Goal: Transaction & Acquisition: Book appointment/travel/reservation

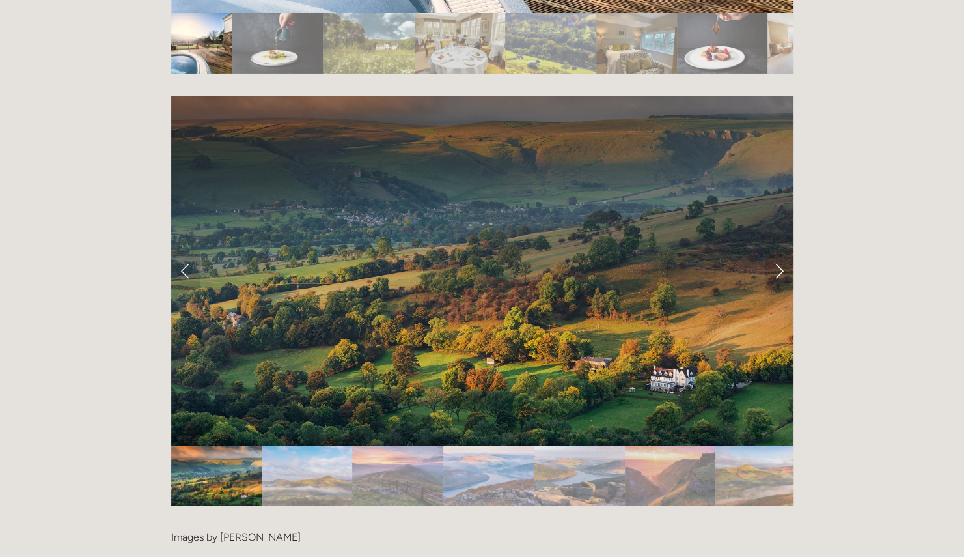
scroll to position [2604, 0]
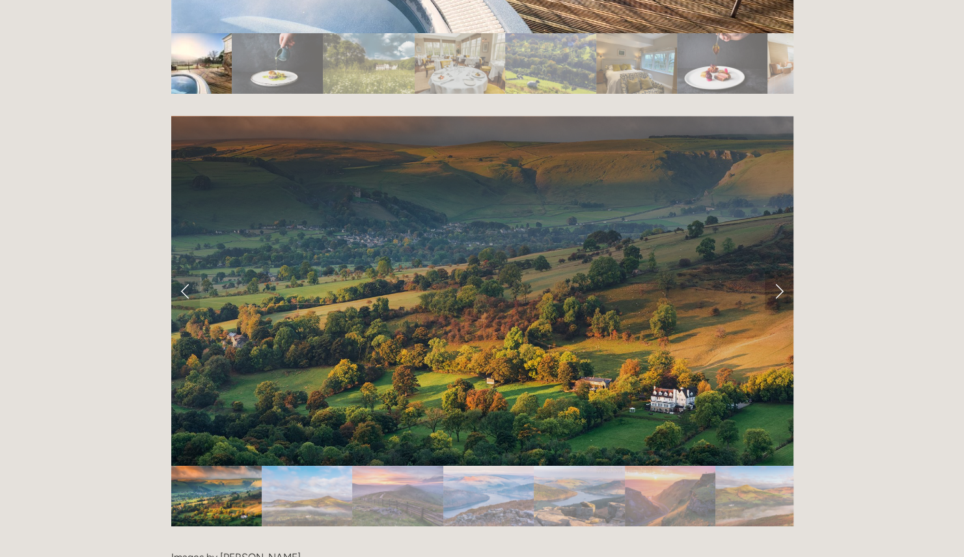
click at [775, 271] on link "Next Slide" at bounding box center [779, 290] width 29 height 39
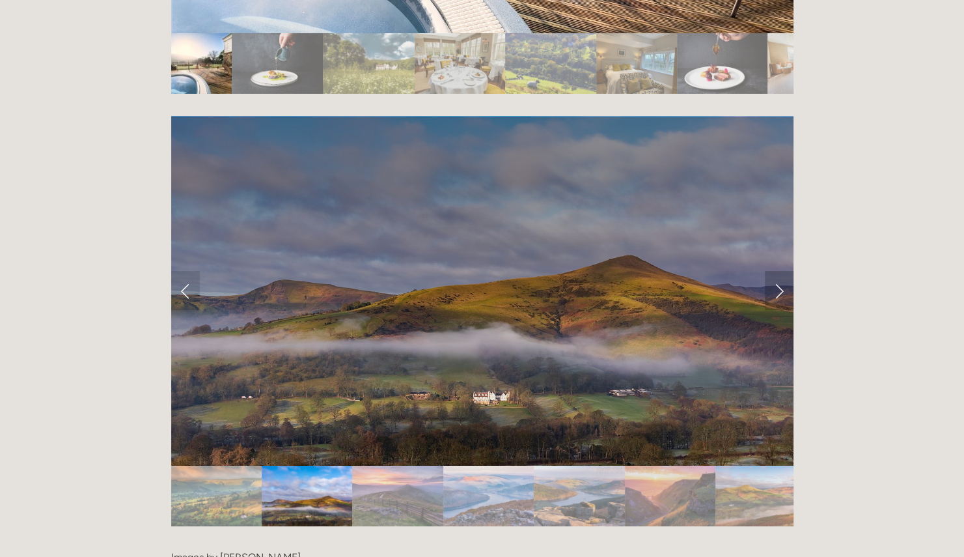
click at [777, 271] on link "Next Slide" at bounding box center [779, 290] width 29 height 39
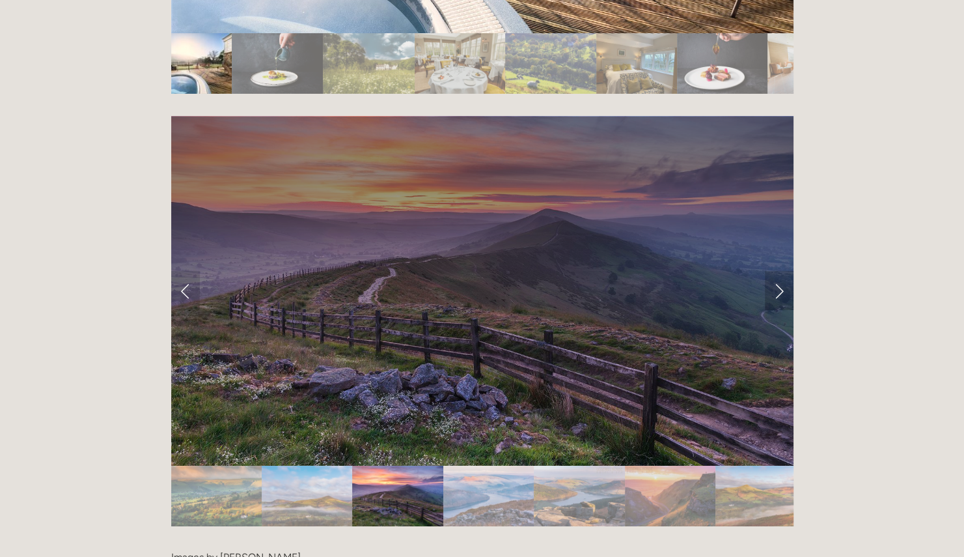
click at [777, 271] on link "Next Slide" at bounding box center [779, 290] width 29 height 39
click at [776, 271] on link "Next Slide" at bounding box center [779, 290] width 29 height 39
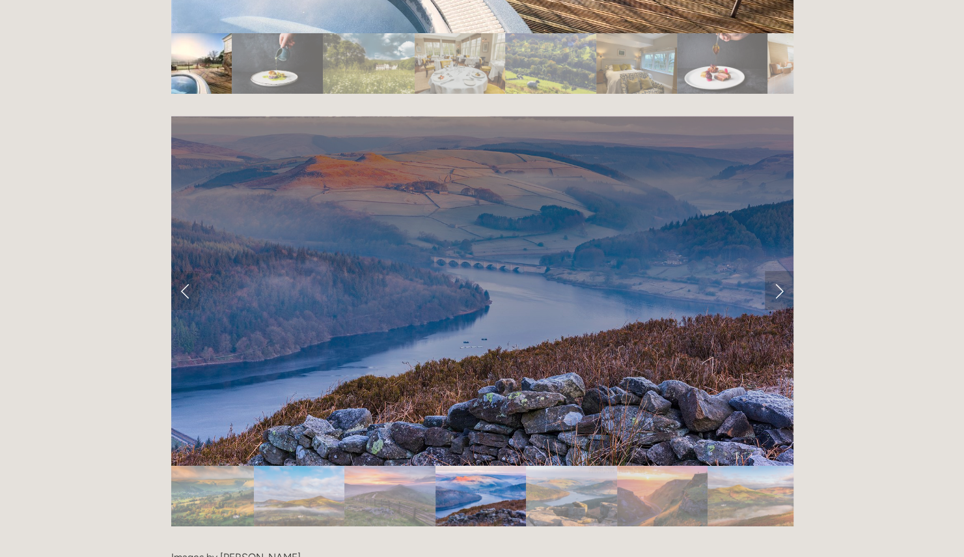
click at [777, 271] on link "Next Slide" at bounding box center [779, 290] width 29 height 39
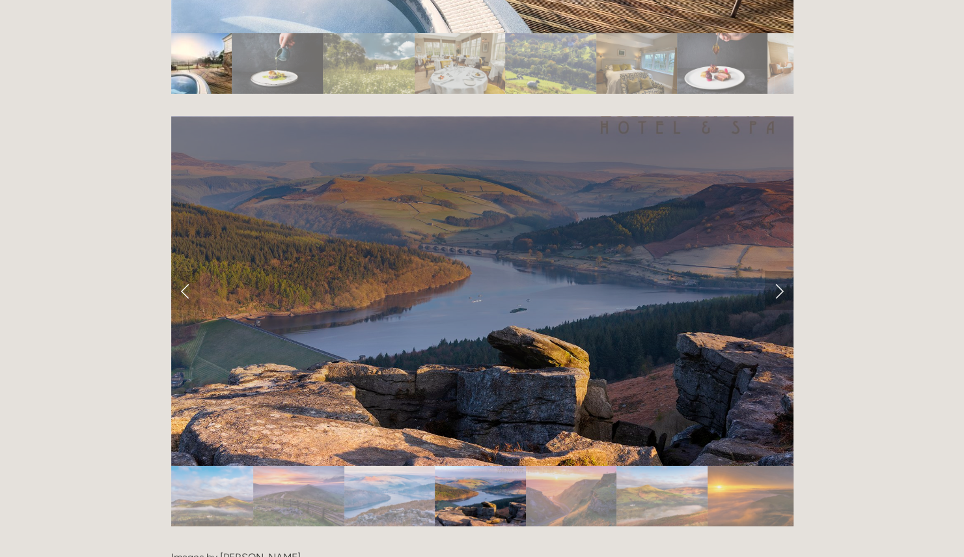
click at [777, 271] on link "Next Slide" at bounding box center [779, 290] width 29 height 39
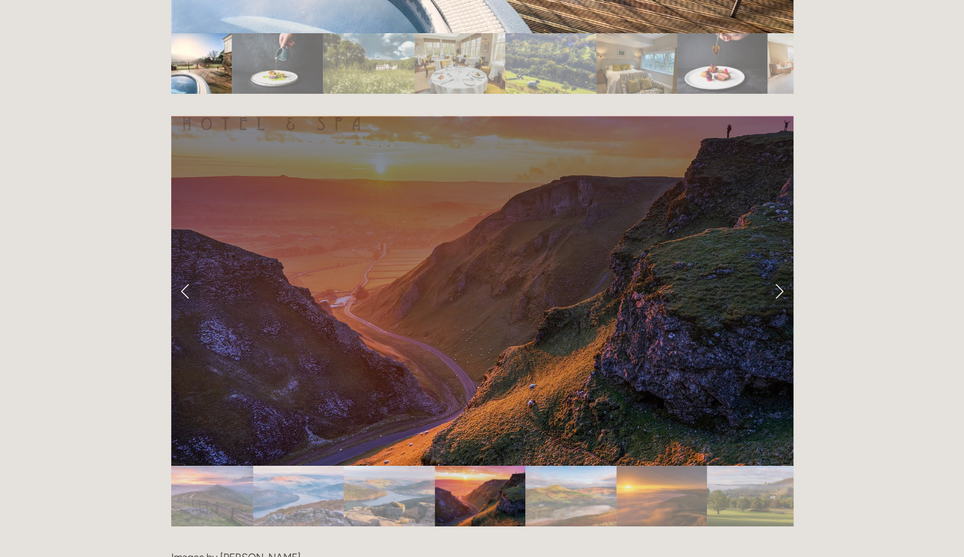
click at [777, 271] on link "Next Slide" at bounding box center [779, 290] width 29 height 39
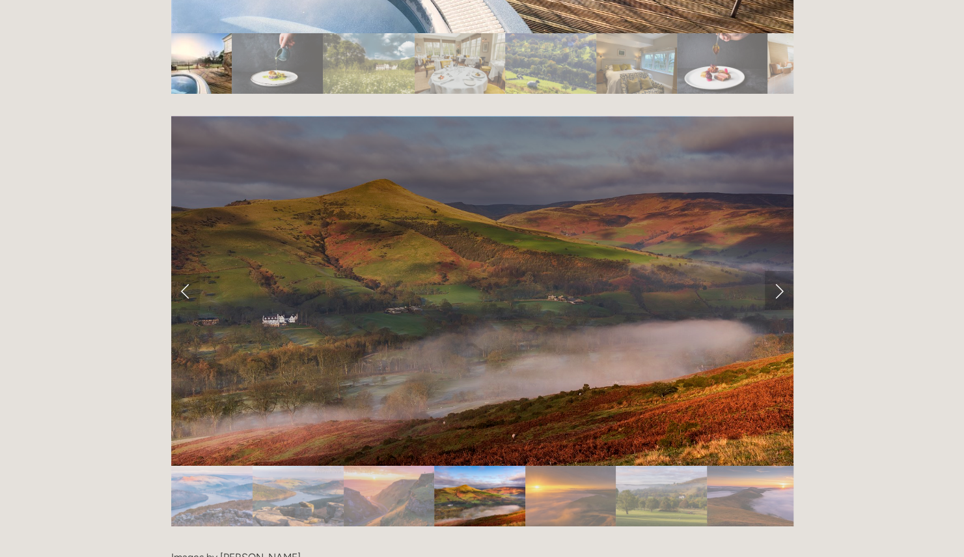
click at [777, 271] on link "Next Slide" at bounding box center [779, 290] width 29 height 39
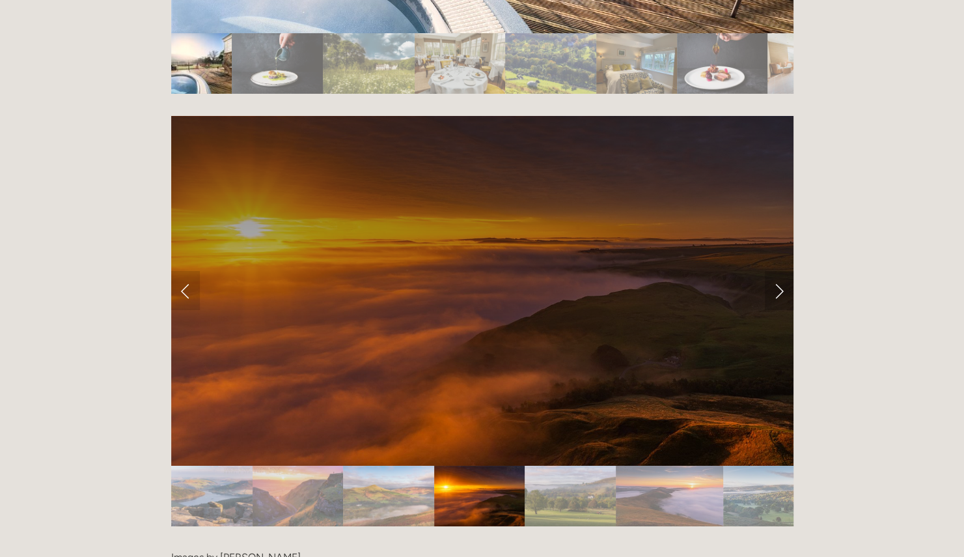
click at [777, 271] on link "Next Slide" at bounding box center [779, 290] width 29 height 39
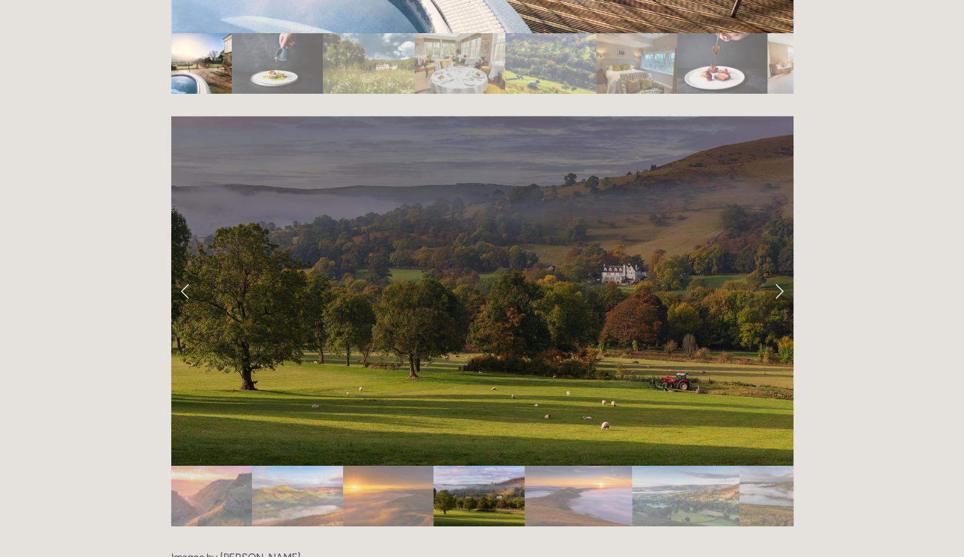
click at [777, 271] on link "Next Slide" at bounding box center [779, 290] width 29 height 39
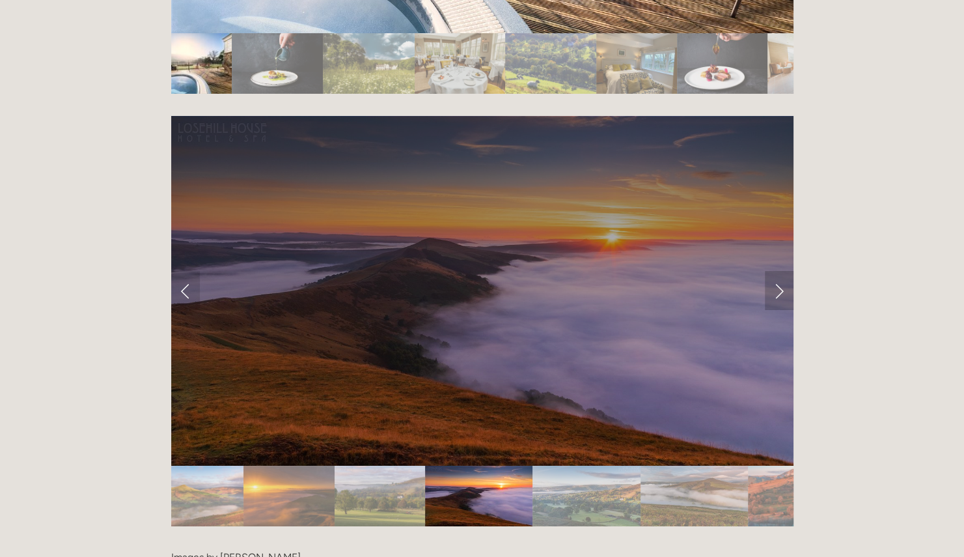
click at [777, 271] on link "Next Slide" at bounding box center [779, 290] width 29 height 39
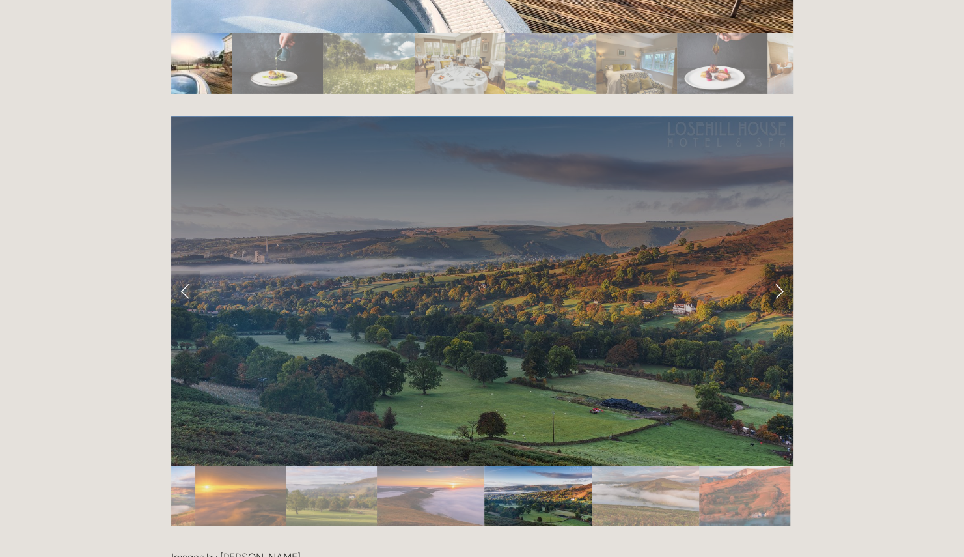
click at [777, 271] on link "Next Slide" at bounding box center [779, 290] width 29 height 39
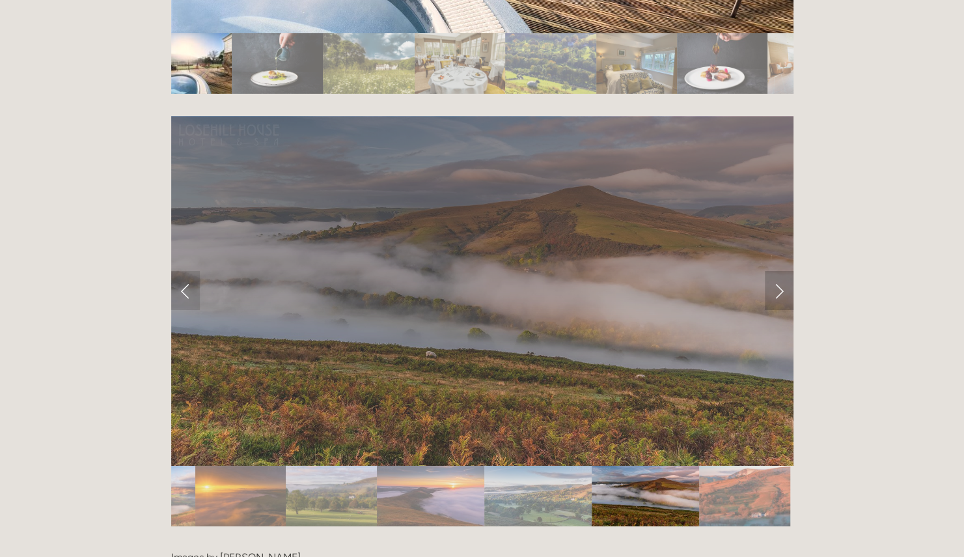
click at [777, 271] on link "Next Slide" at bounding box center [779, 290] width 29 height 39
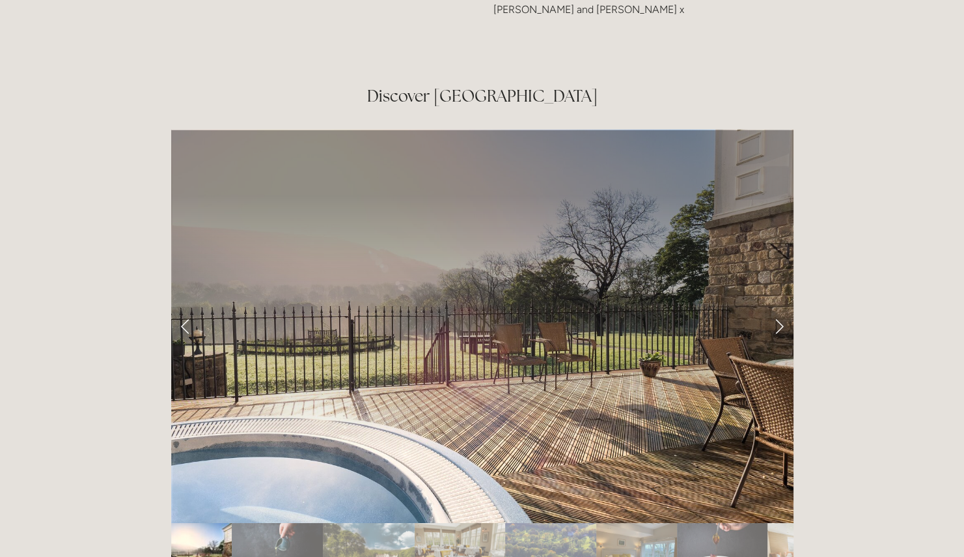
scroll to position [2148, 0]
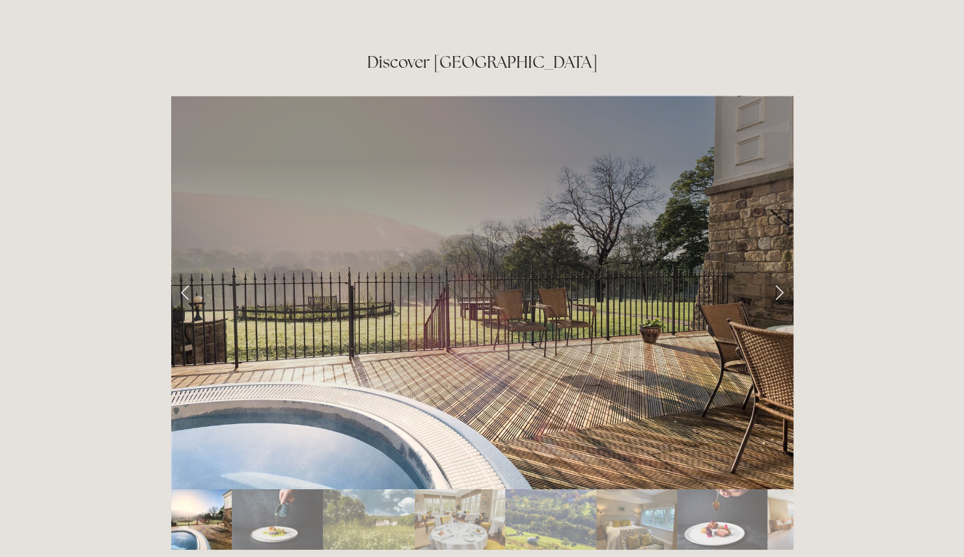
click at [788, 273] on link "Next Slide" at bounding box center [779, 292] width 29 height 39
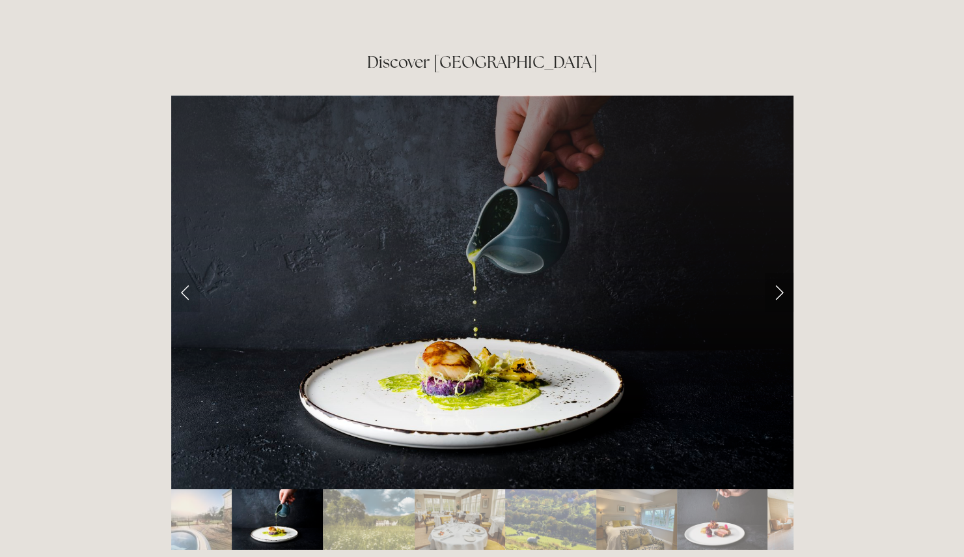
click at [785, 273] on link "Next Slide" at bounding box center [779, 292] width 29 height 39
click at [783, 273] on link "Next Slide" at bounding box center [779, 292] width 29 height 39
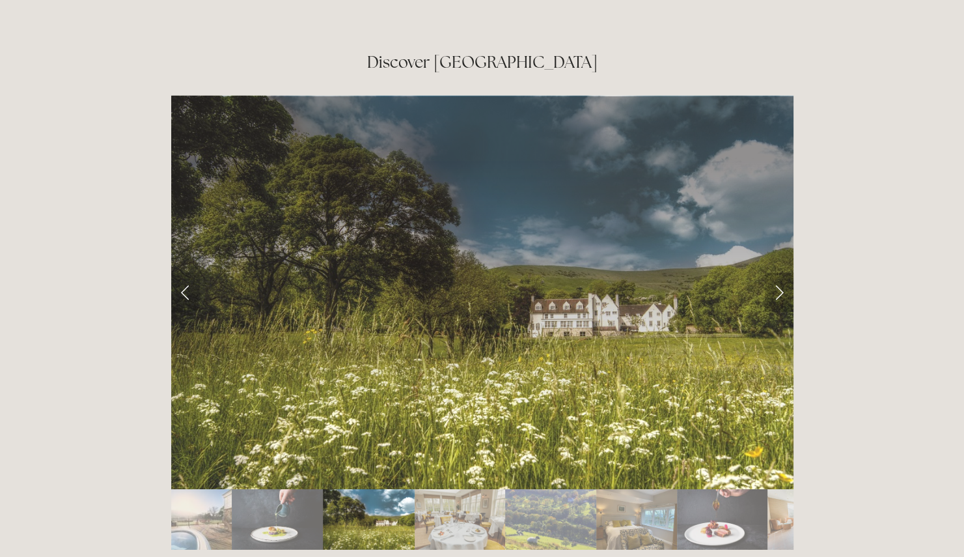
click at [775, 273] on link "Next Slide" at bounding box center [779, 292] width 29 height 39
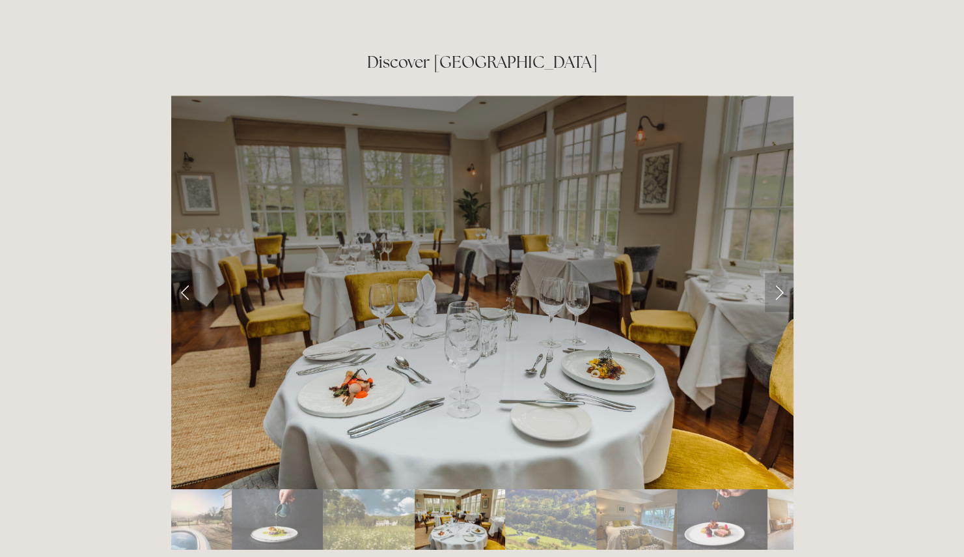
click at [777, 273] on link "Next Slide" at bounding box center [779, 292] width 29 height 39
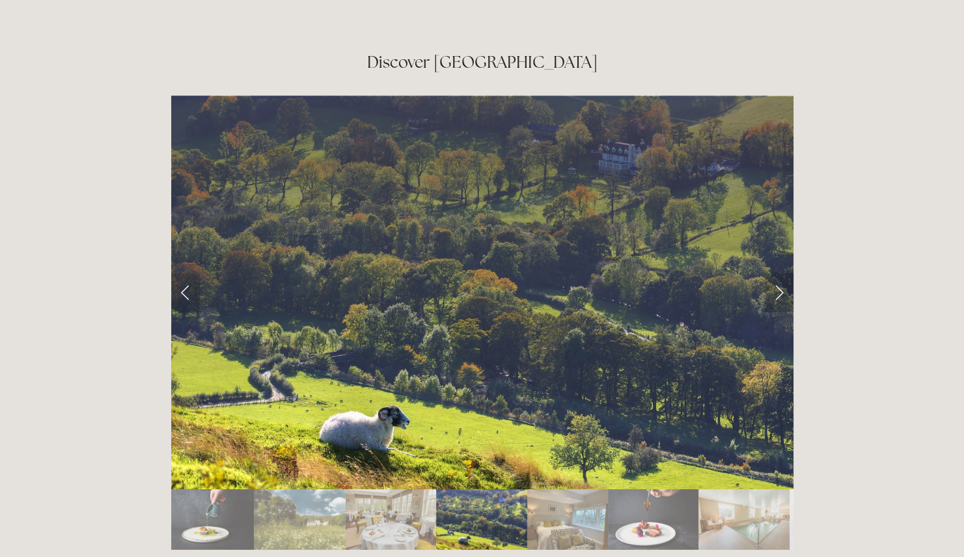
click at [777, 273] on link "Next Slide" at bounding box center [779, 292] width 29 height 39
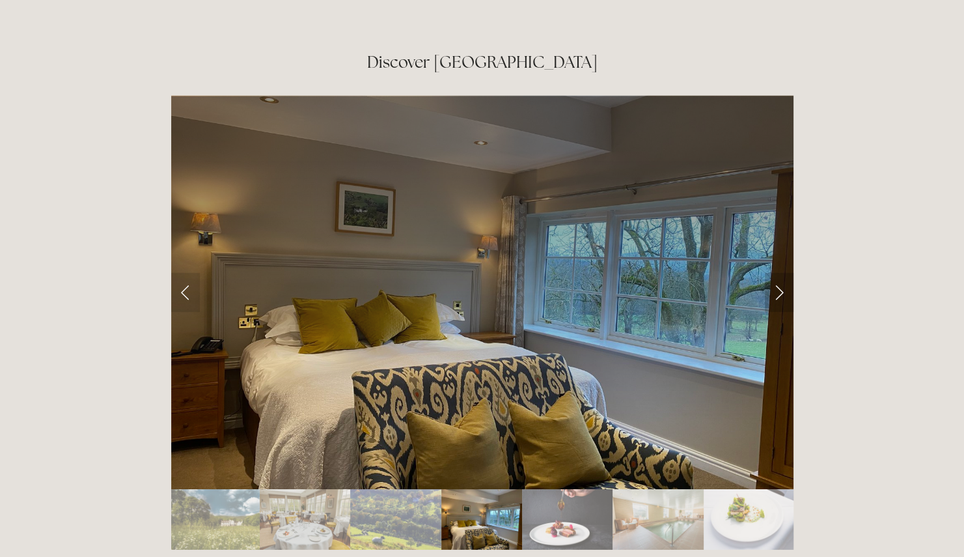
click at [779, 273] on link "Next Slide" at bounding box center [779, 292] width 29 height 39
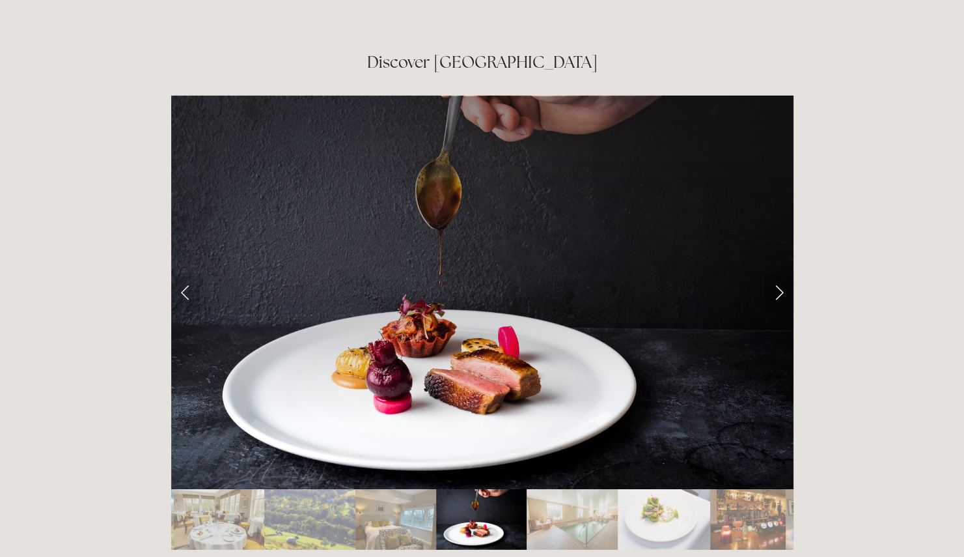
click at [779, 273] on link "Next Slide" at bounding box center [779, 292] width 29 height 39
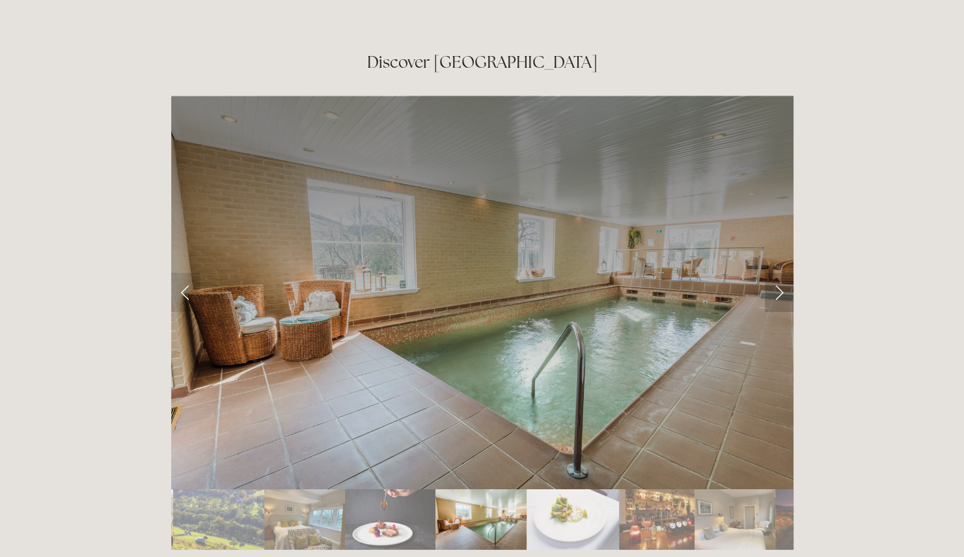
click at [779, 273] on link "Next Slide" at bounding box center [779, 292] width 29 height 39
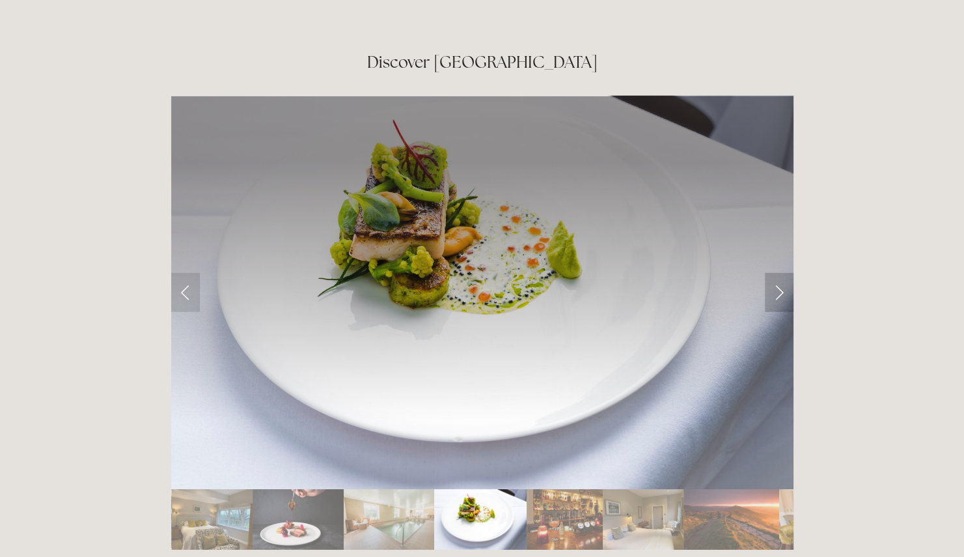
click at [779, 273] on link "Next Slide" at bounding box center [779, 292] width 29 height 39
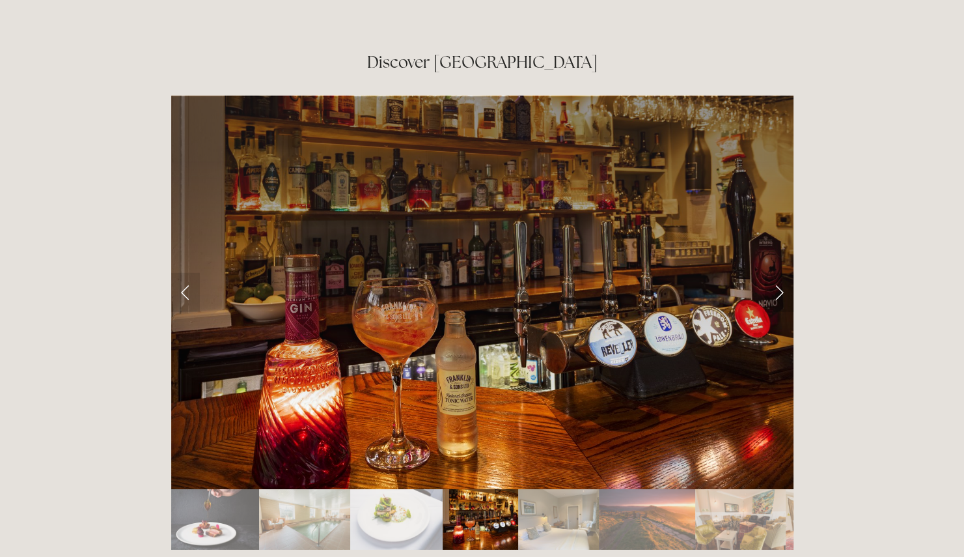
click at [779, 273] on link "Next Slide" at bounding box center [779, 292] width 29 height 39
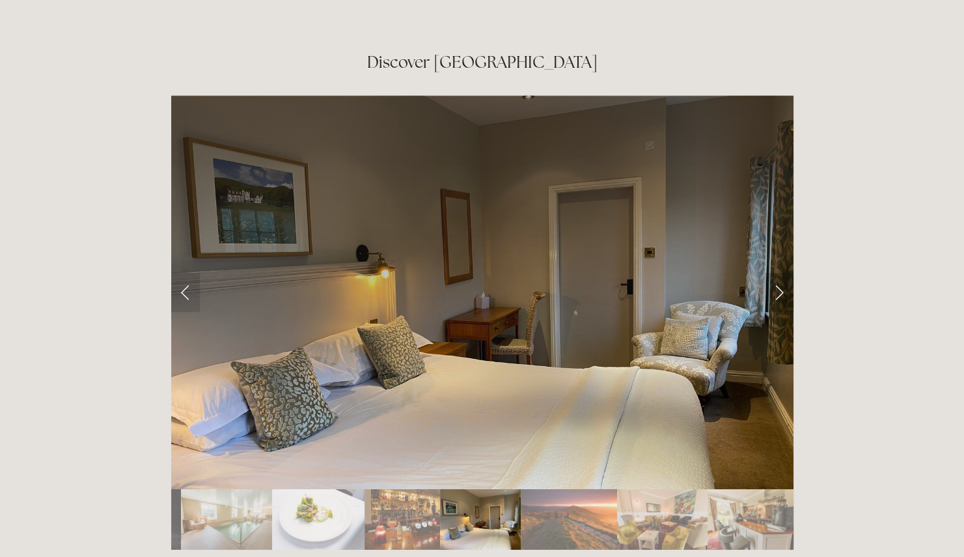
click at [779, 273] on link "Next Slide" at bounding box center [779, 292] width 29 height 39
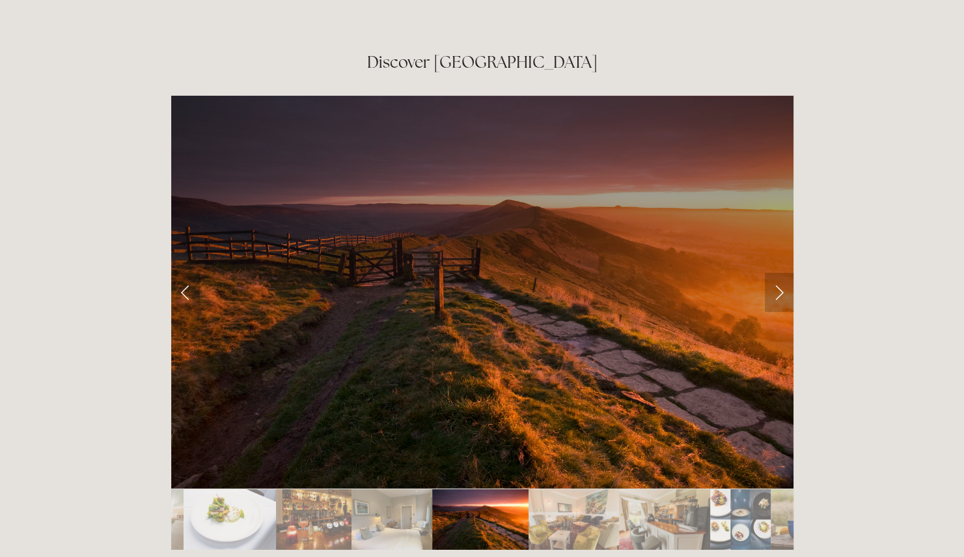
click at [779, 273] on link "Next Slide" at bounding box center [779, 292] width 29 height 39
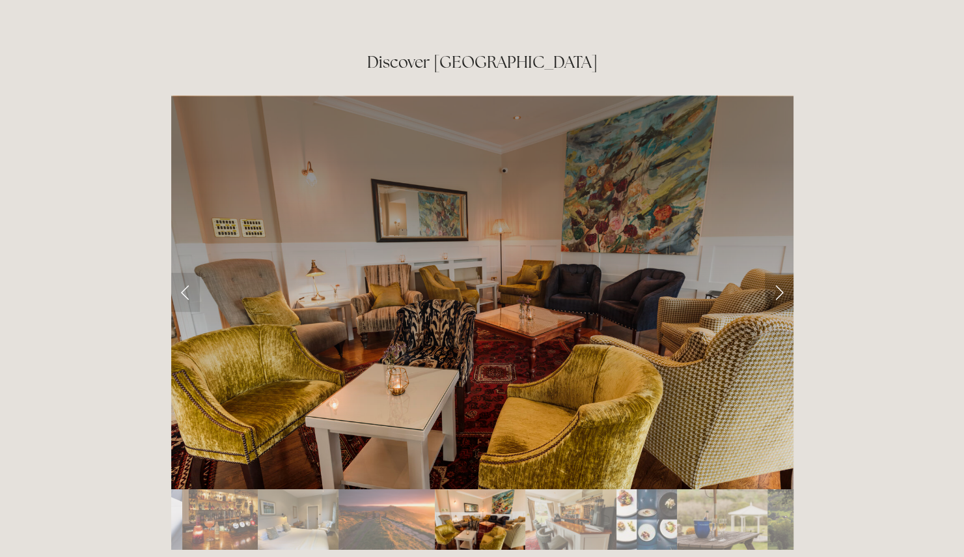
click at [779, 273] on link "Next Slide" at bounding box center [779, 292] width 29 height 39
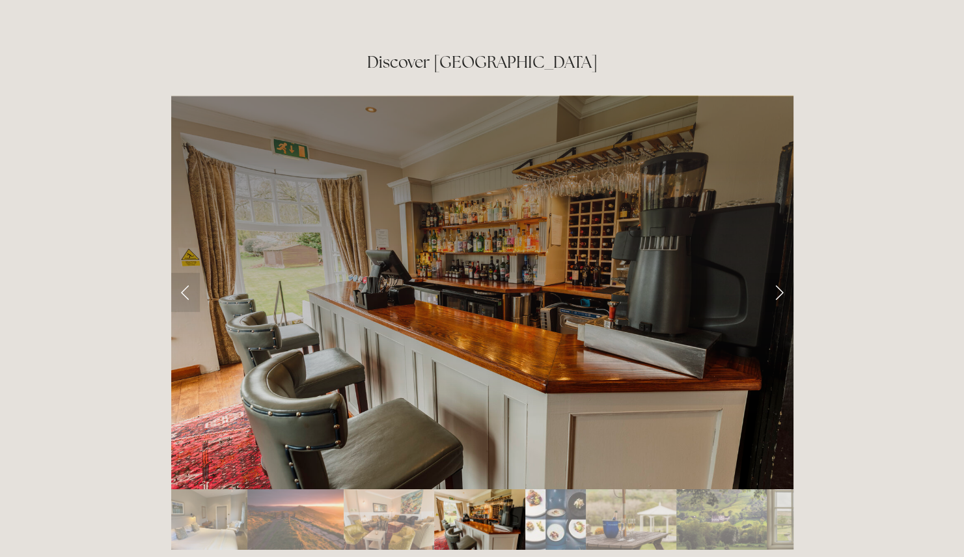
click at [779, 273] on link "Next Slide" at bounding box center [779, 292] width 29 height 39
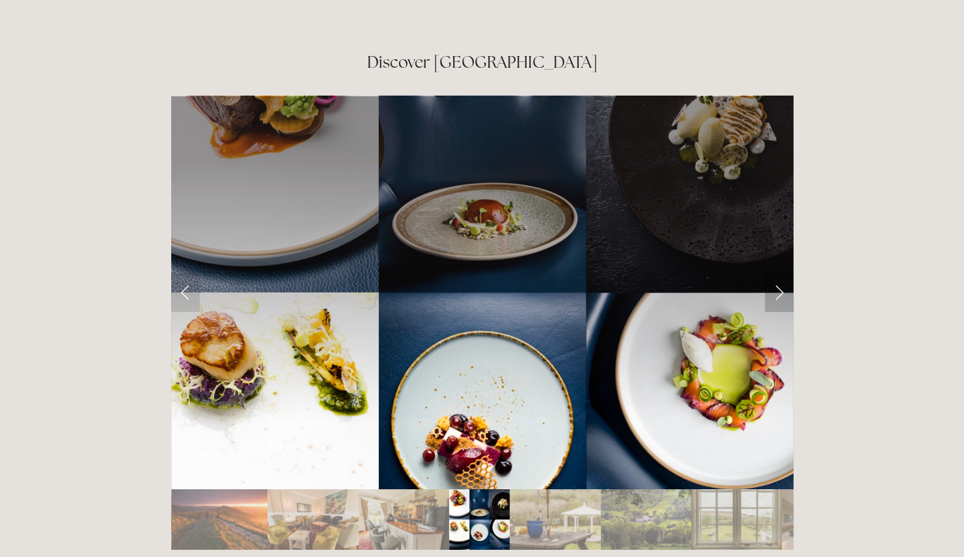
click at [779, 273] on link "Next Slide" at bounding box center [779, 292] width 29 height 39
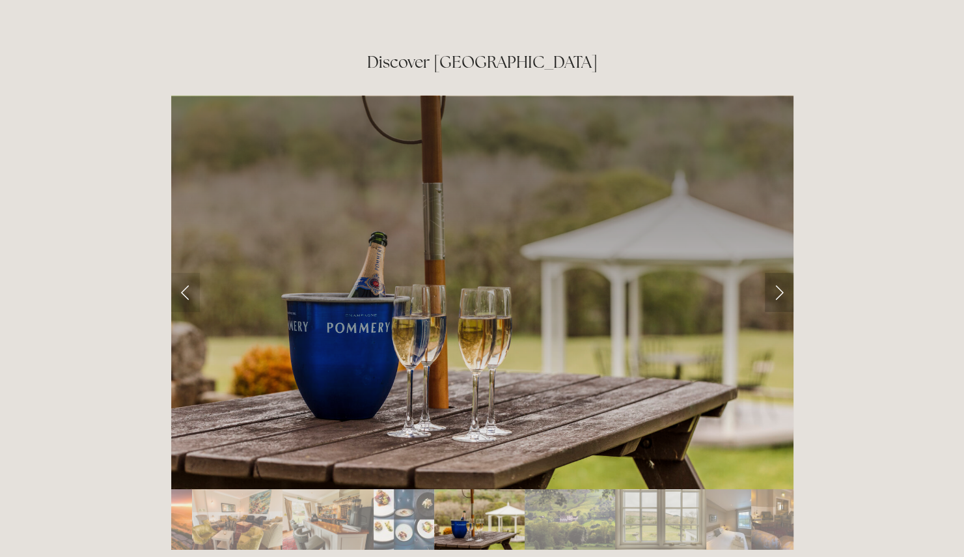
click at [779, 273] on link "Next Slide" at bounding box center [779, 292] width 29 height 39
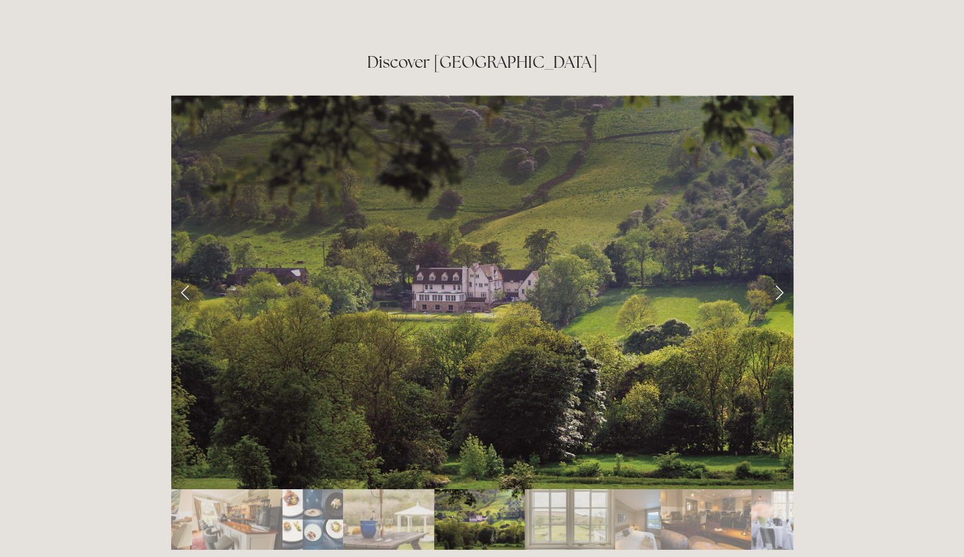
click at [779, 273] on link "Next Slide" at bounding box center [779, 292] width 29 height 39
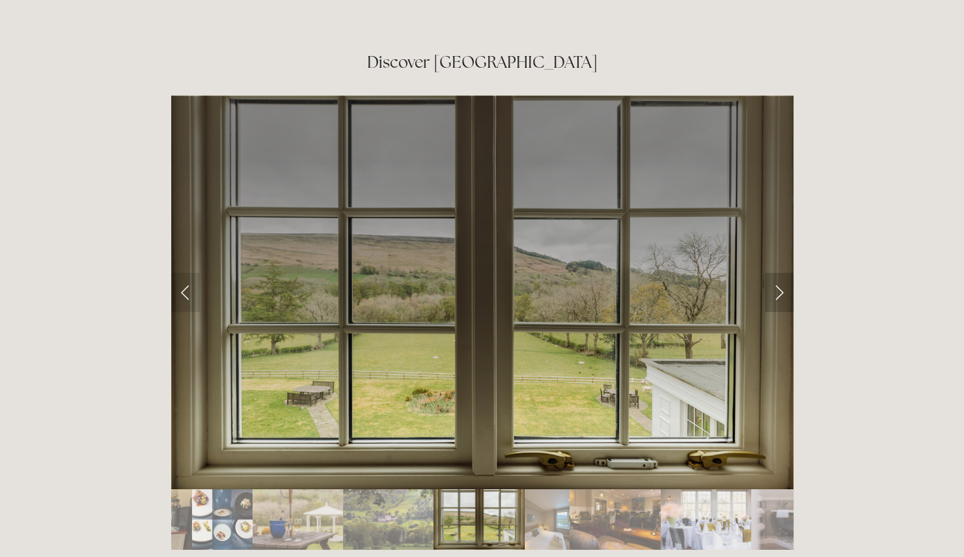
click at [779, 273] on link "Next Slide" at bounding box center [779, 292] width 29 height 39
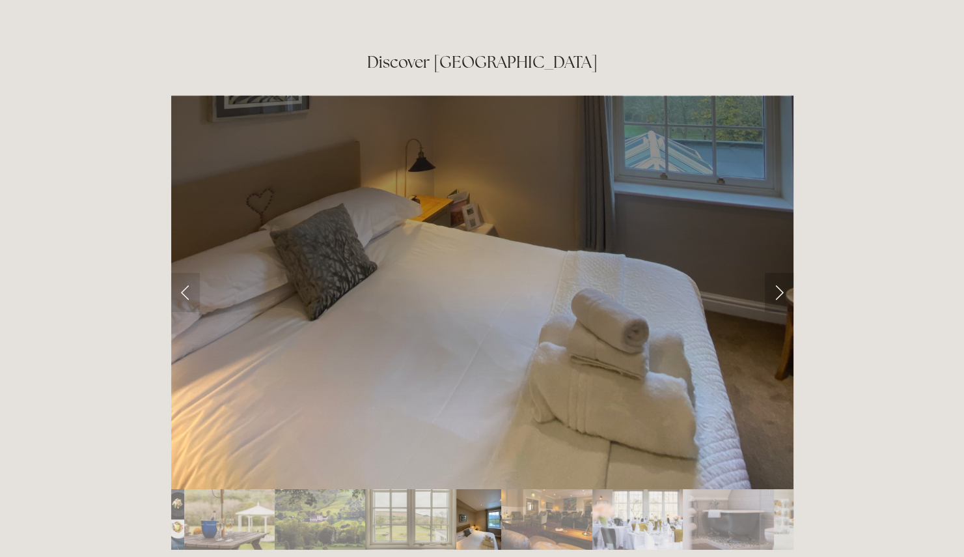
click at [778, 273] on link "Next Slide" at bounding box center [779, 292] width 29 height 39
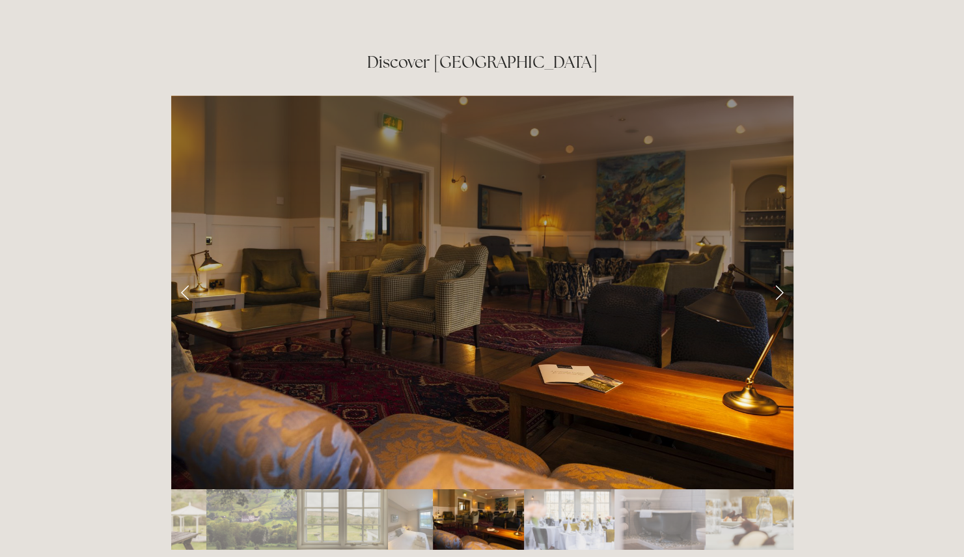
click at [778, 273] on link "Next Slide" at bounding box center [779, 292] width 29 height 39
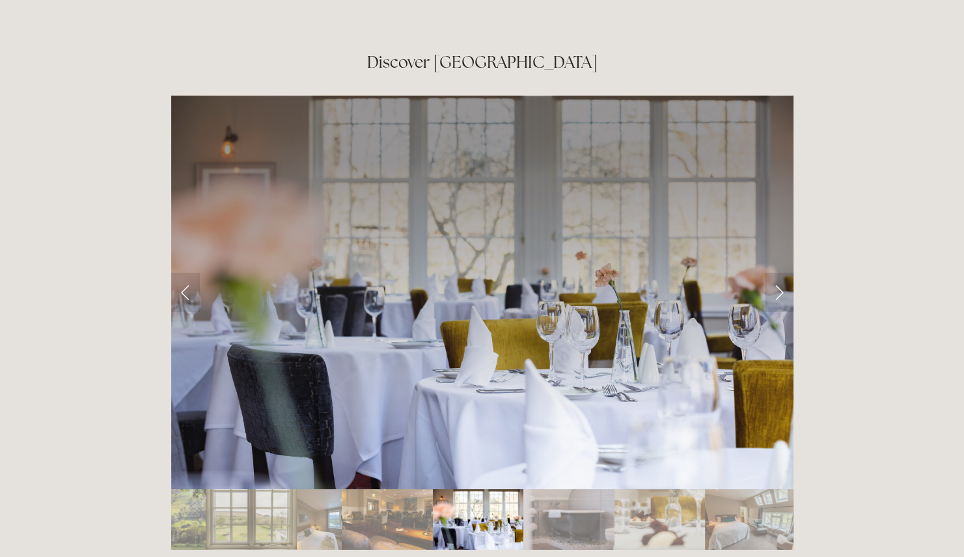
click at [814, 219] on div "Rooms Rooms Your Stay Book a stay Offers Spa" at bounding box center [482, 99] width 964 height 4495
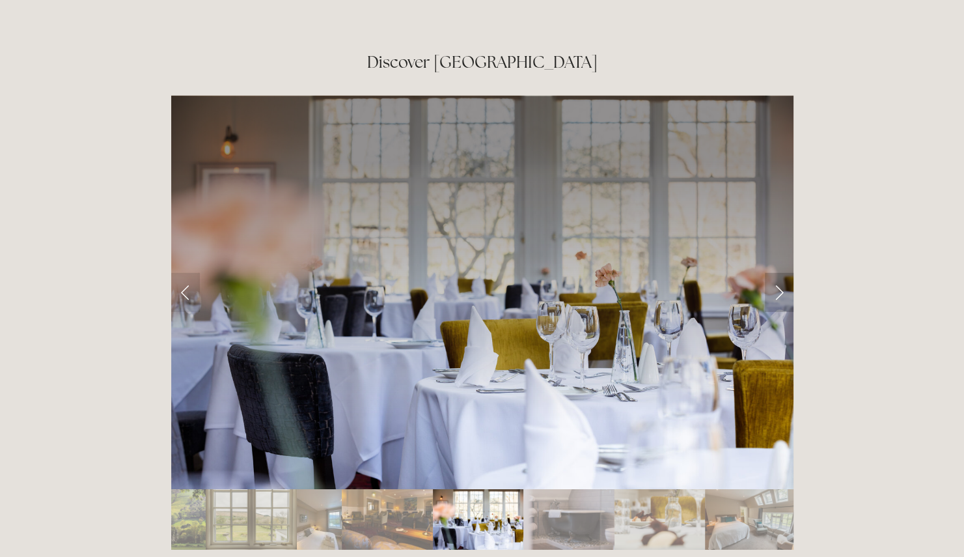
click at [777, 273] on link "Next Slide" at bounding box center [779, 292] width 29 height 39
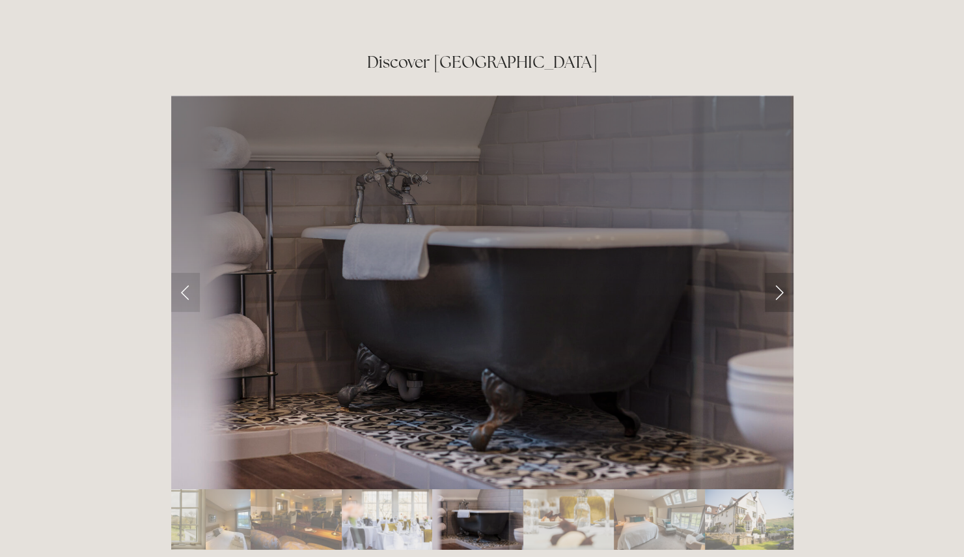
click at [777, 273] on link "Next Slide" at bounding box center [779, 292] width 29 height 39
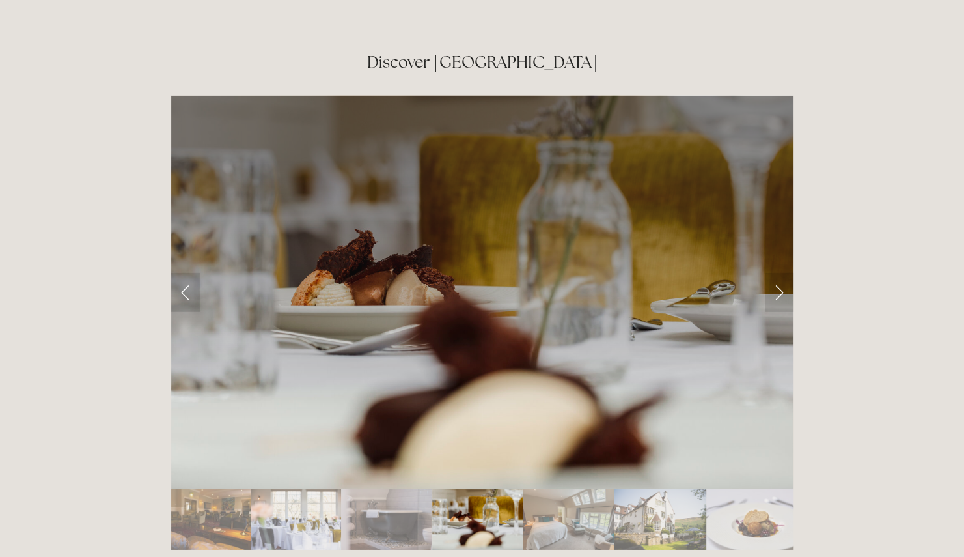
click at [841, 227] on div "Rooms Rooms Your Stay Book a stay Offers Spa" at bounding box center [482, 99] width 964 height 4495
click at [842, 247] on div "Rooms Rooms Your Stay Book a stay Offers Spa" at bounding box center [482, 99] width 964 height 4495
click at [779, 273] on link "Next Slide" at bounding box center [779, 292] width 29 height 39
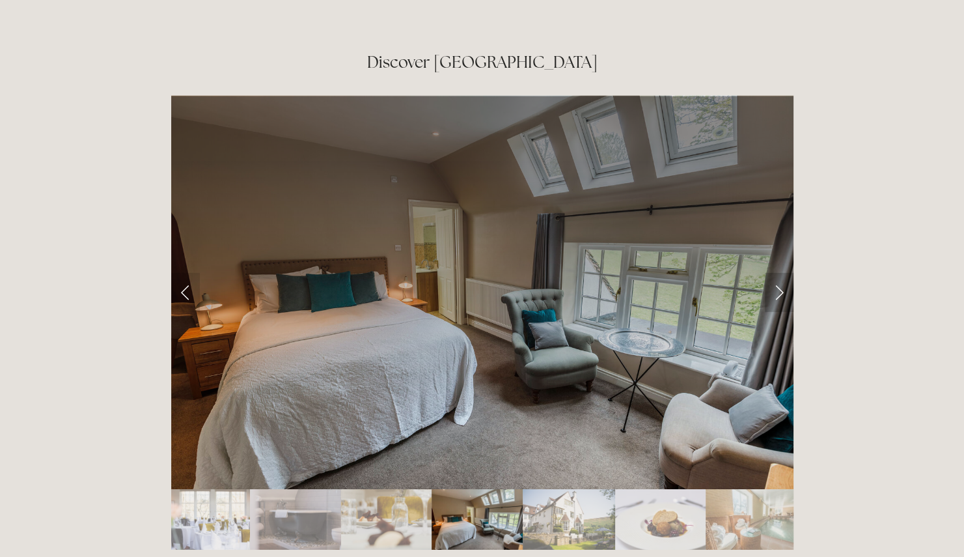
click at [779, 273] on link "Next Slide" at bounding box center [779, 292] width 29 height 39
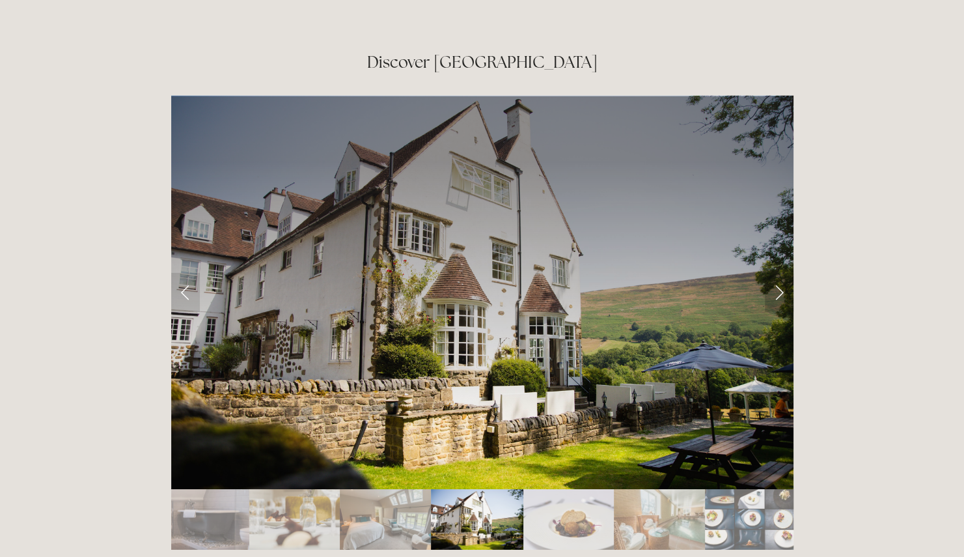
click at [779, 273] on link "Next Slide" at bounding box center [779, 292] width 29 height 39
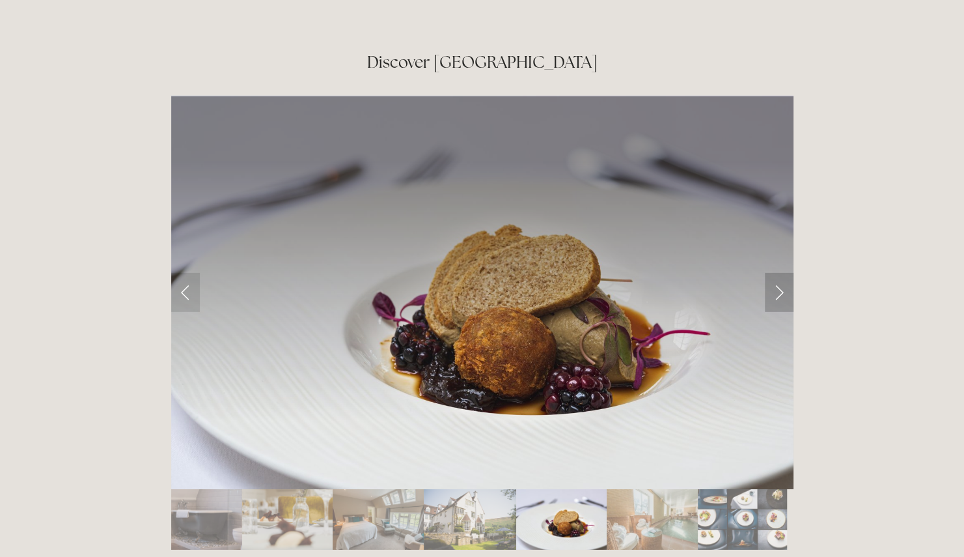
click at [779, 273] on link "Next Slide" at bounding box center [779, 292] width 29 height 39
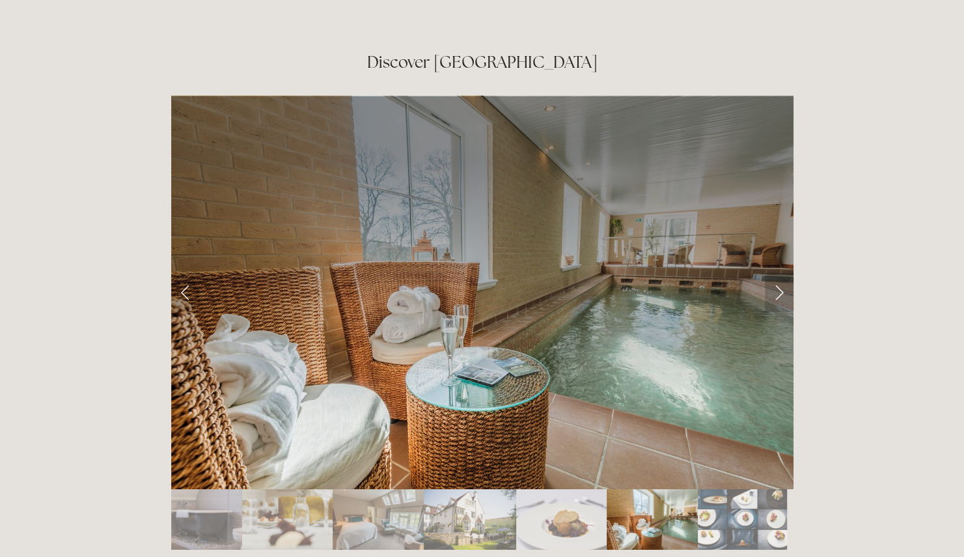
click at [779, 273] on link "Next Slide" at bounding box center [779, 292] width 29 height 39
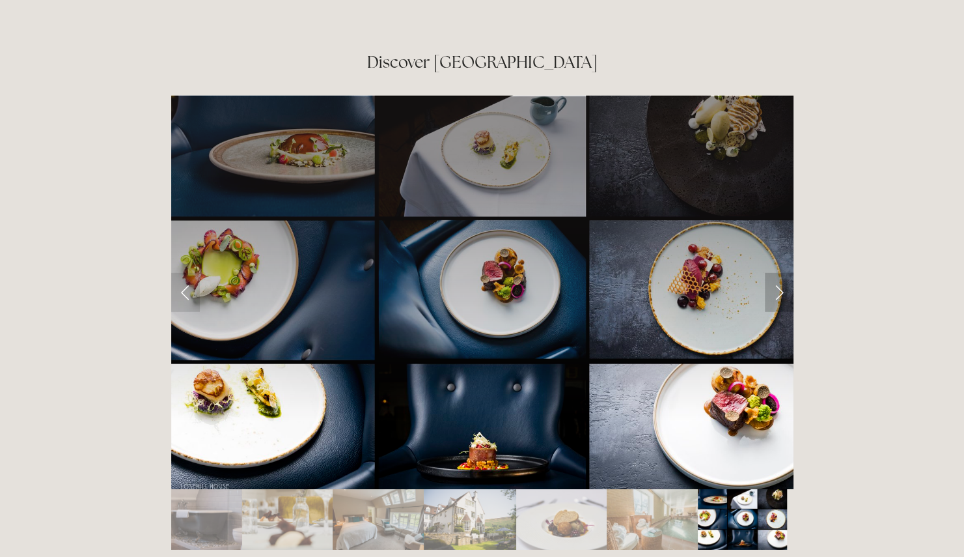
click at [779, 273] on link "Next Slide" at bounding box center [779, 292] width 29 height 39
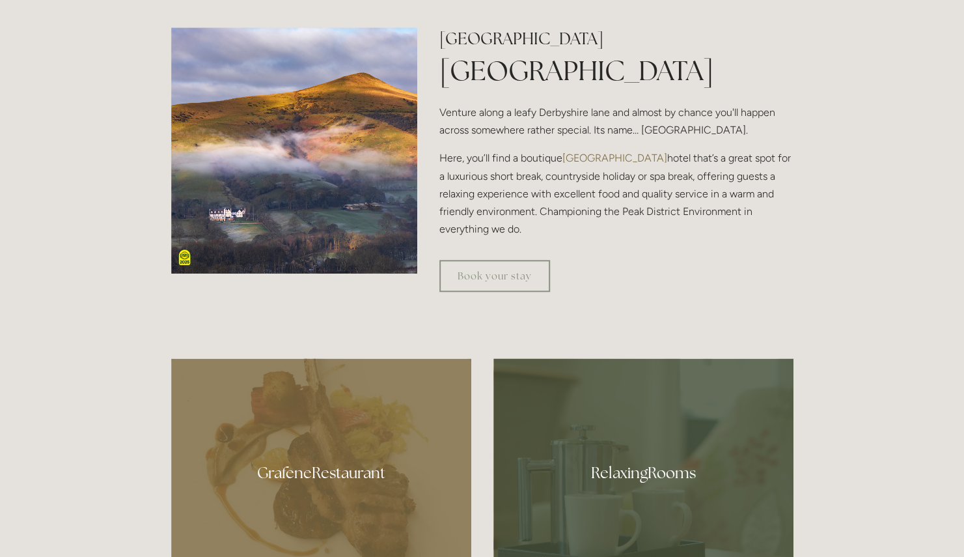
scroll to position [846, 0]
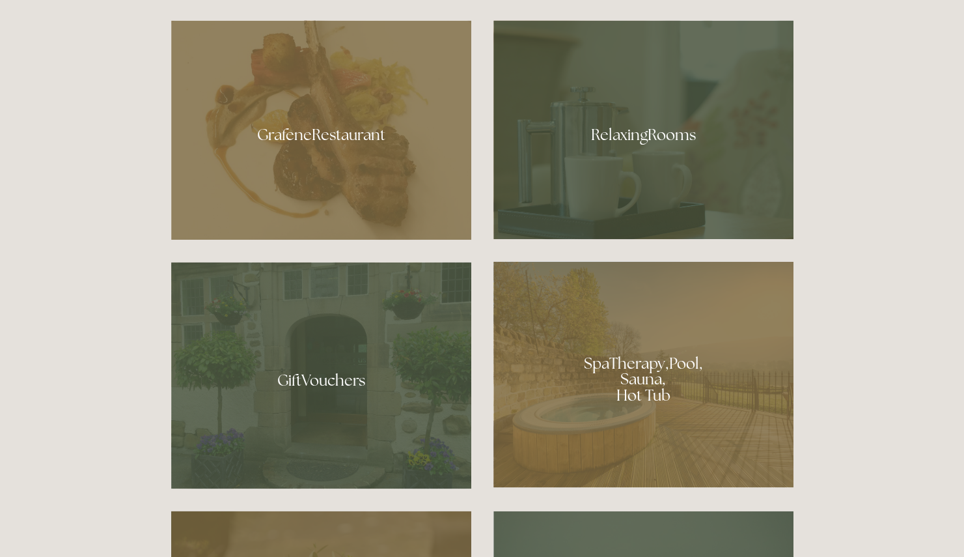
click at [645, 370] on div at bounding box center [643, 374] width 300 height 226
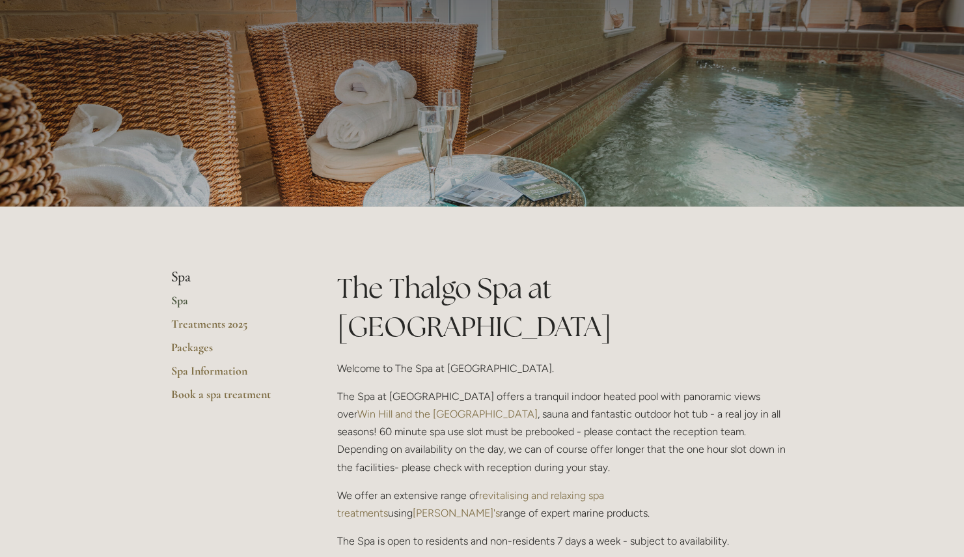
scroll to position [65, 0]
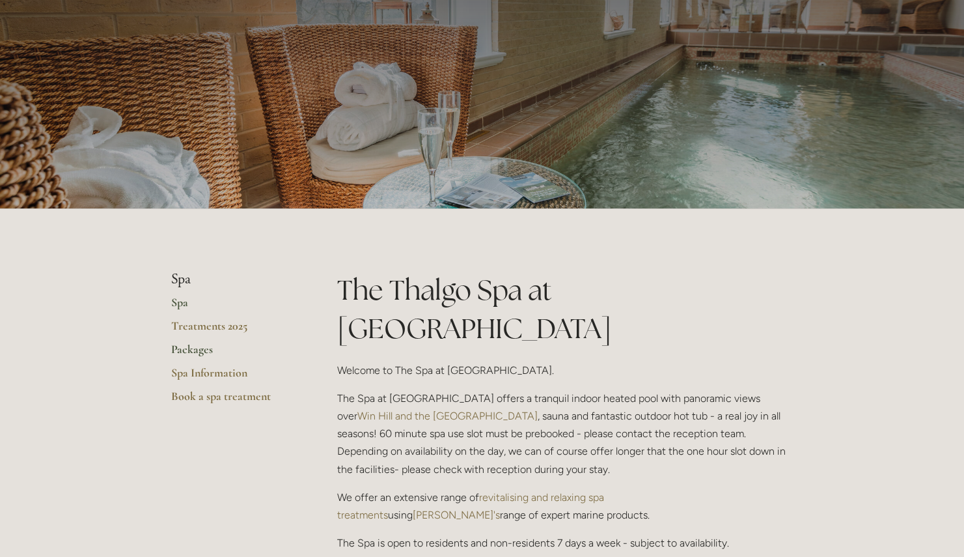
click at [193, 343] on link "Packages" at bounding box center [233, 353] width 124 height 23
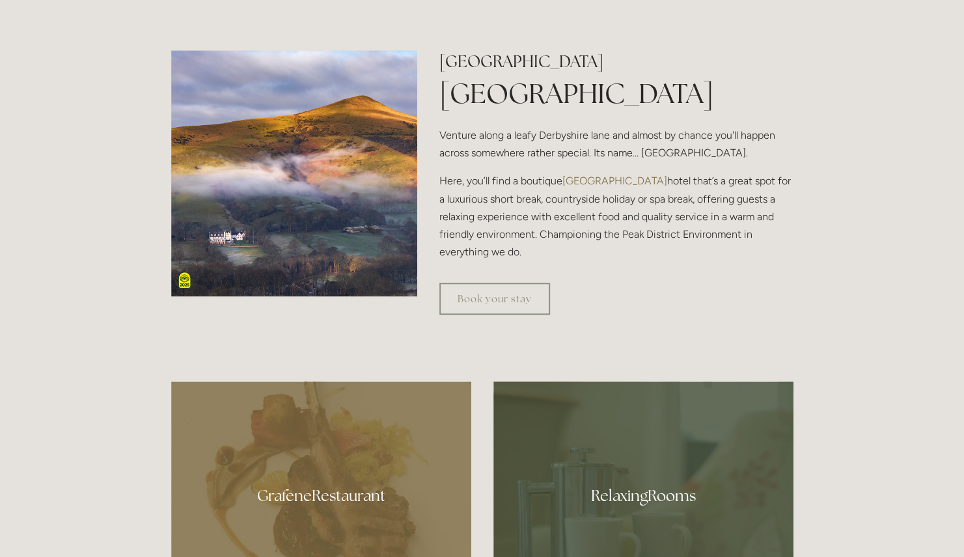
scroll to position [260, 0]
